Goal: Task Accomplishment & Management: Use online tool/utility

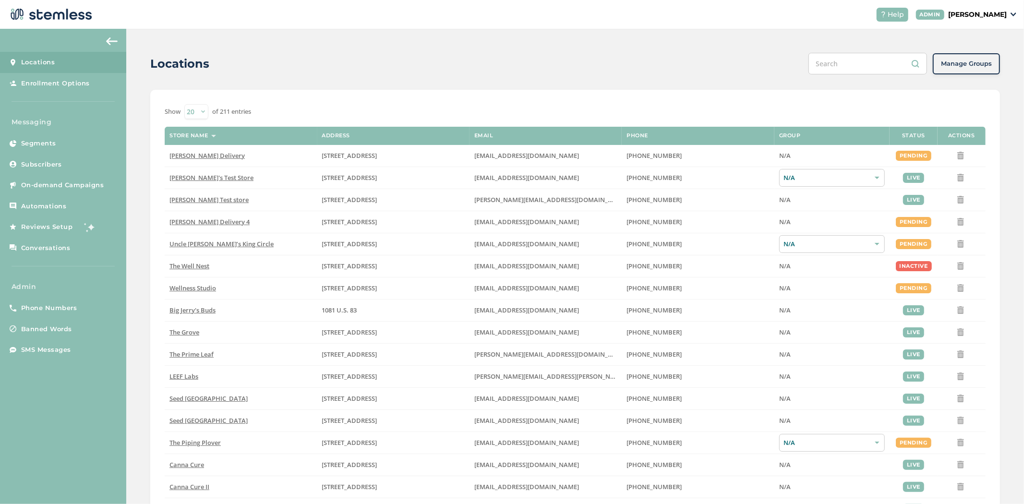
click at [980, 13] on p "[PERSON_NAME]" at bounding box center [977, 15] width 59 height 10
click at [973, 67] on span "Impersonate" at bounding box center [981, 69] width 47 height 10
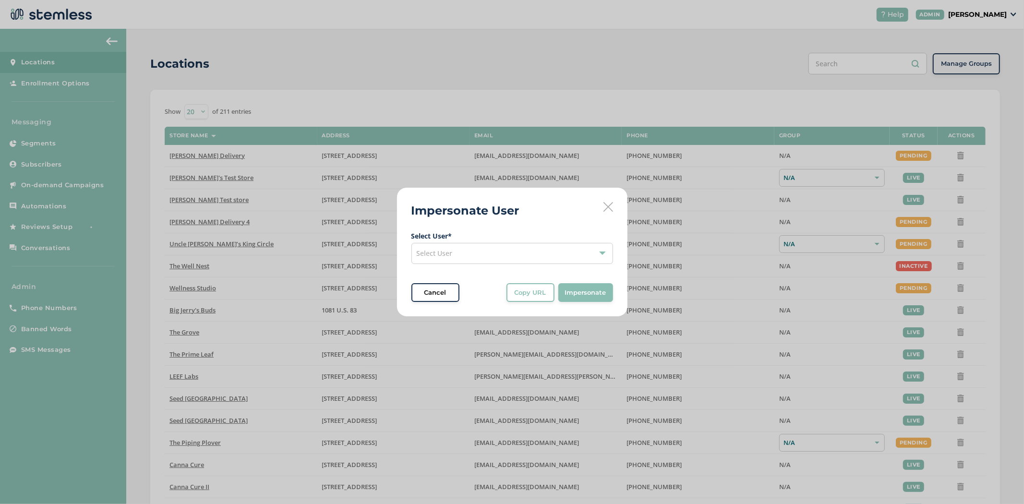
click at [466, 263] on div "Select User" at bounding box center [512, 253] width 202 height 21
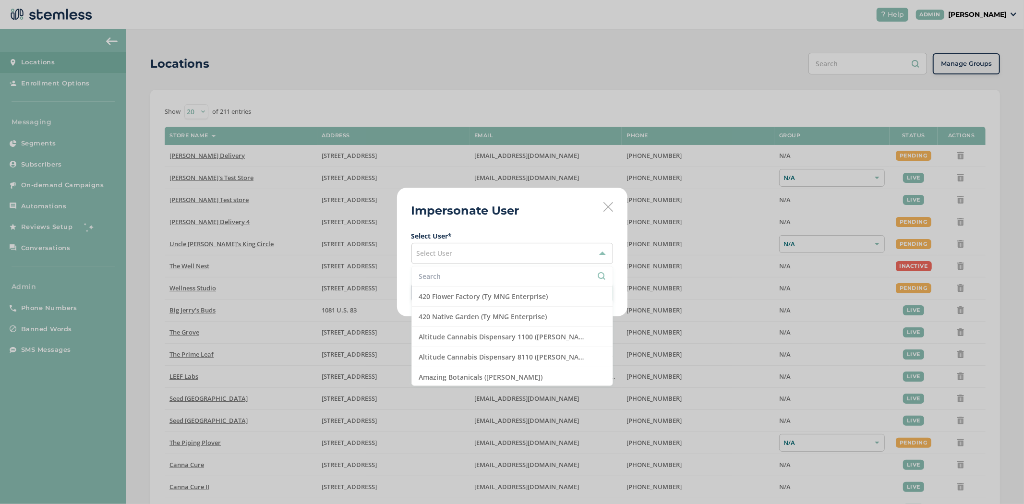
click at [464, 282] on li at bounding box center [512, 276] width 201 height 20
drag, startPoint x: 448, startPoint y: 274, endPoint x: 453, endPoint y: 278, distance: 6.1
click at [449, 278] on input "text" at bounding box center [512, 276] width 186 height 10
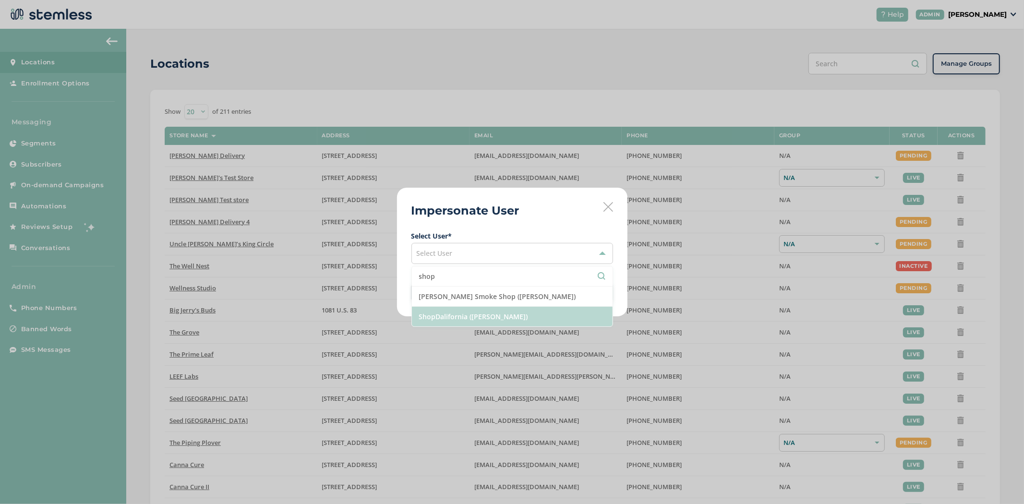
type input "shop"
click at [485, 314] on li "ShopDalifornia ([PERSON_NAME])" at bounding box center [512, 317] width 201 height 20
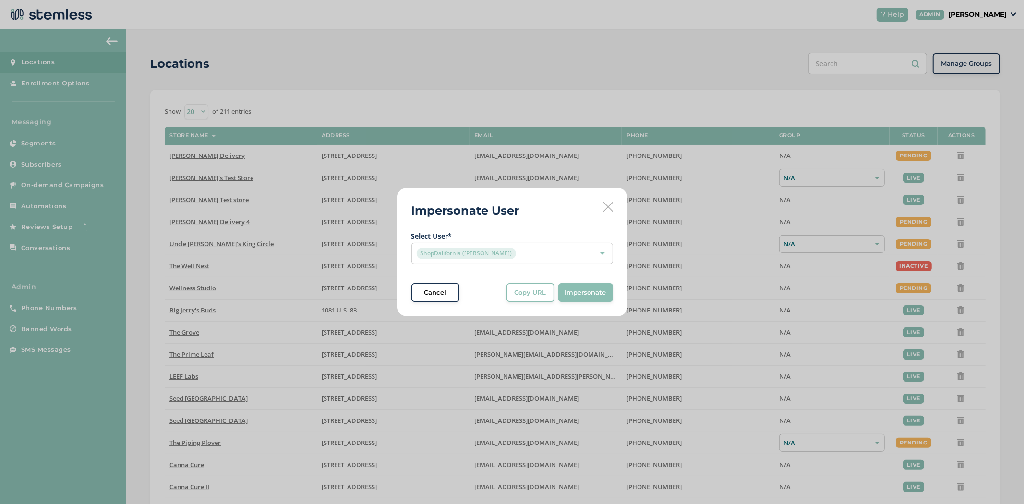
click at [569, 289] on span "Impersonate" at bounding box center [585, 293] width 41 height 10
